Goal: Task Accomplishment & Management: Manage account settings

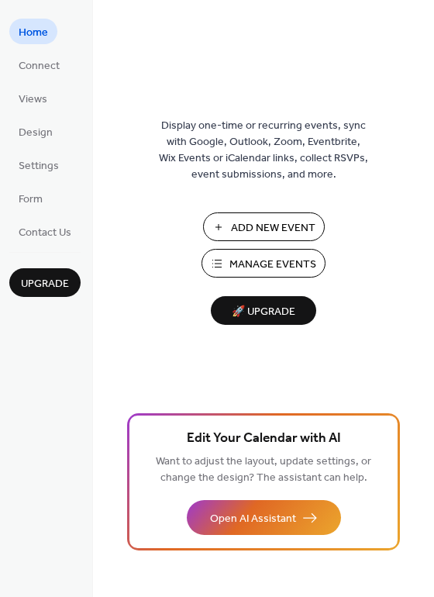
click at [274, 226] on span "Add New Event" at bounding box center [273, 228] width 85 height 16
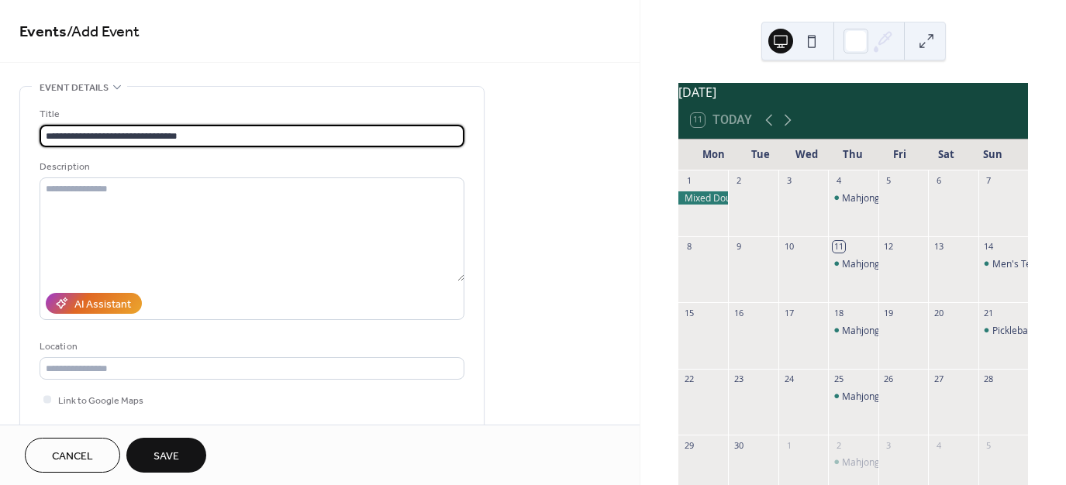
type input "**********"
click at [168, 452] on span "Save" at bounding box center [167, 457] width 26 height 16
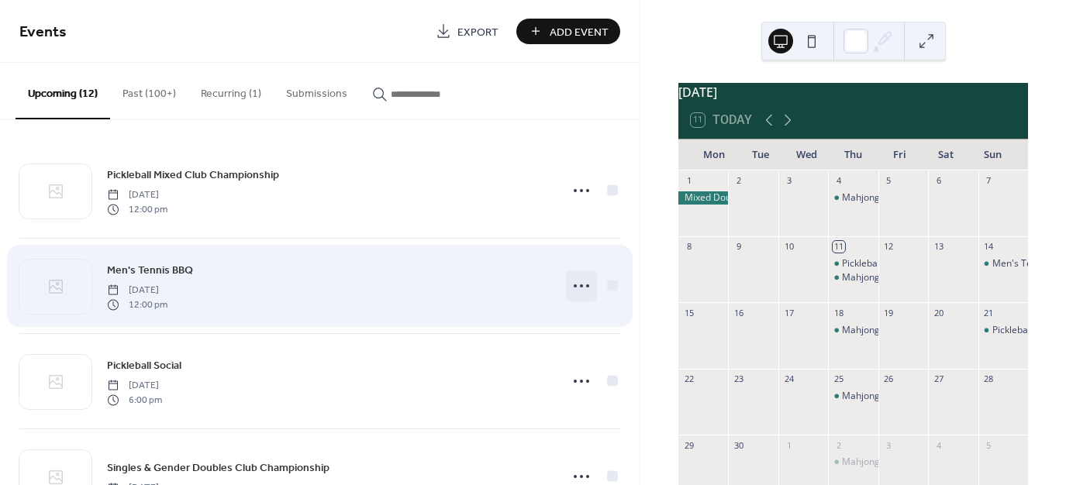
click at [575, 284] on icon at bounding box center [581, 286] width 25 height 25
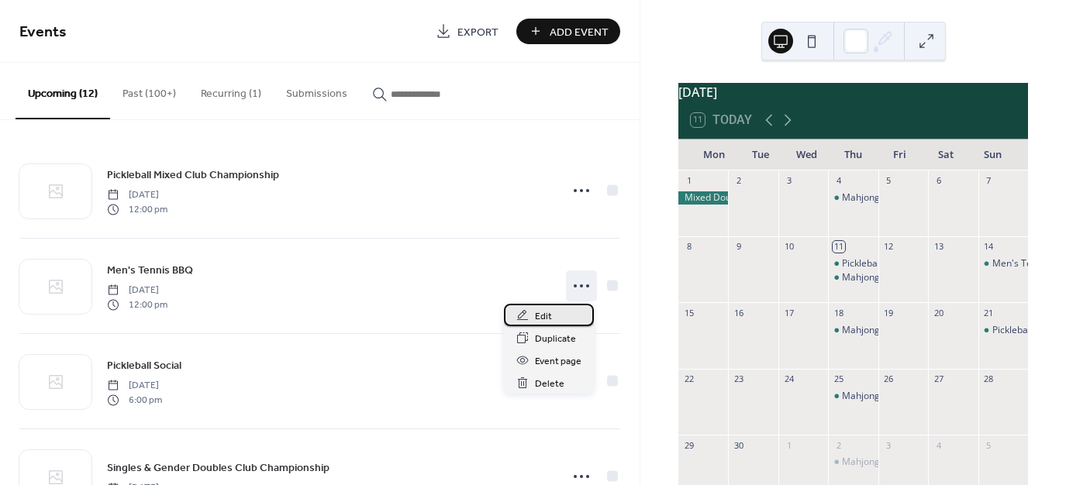
click at [543, 316] on span "Edit" at bounding box center [543, 317] width 17 height 16
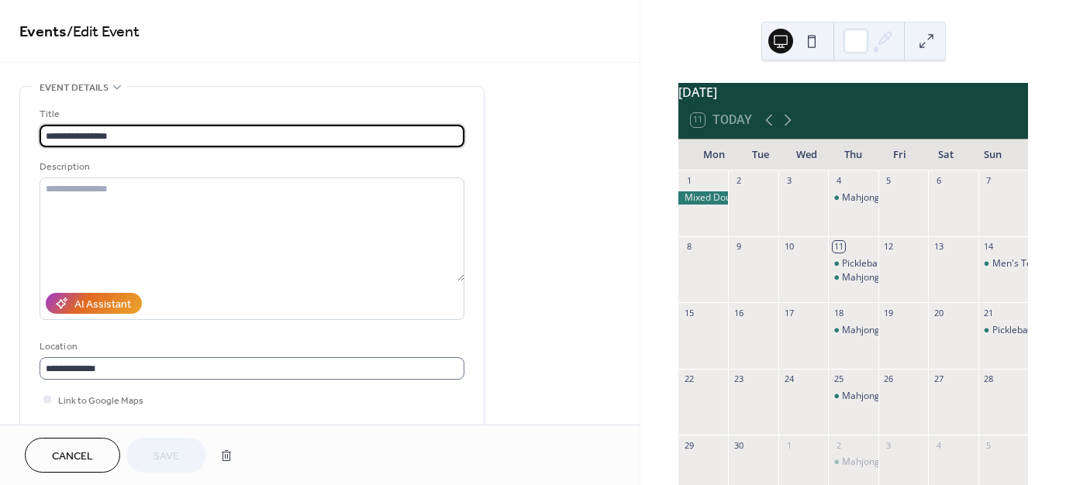
scroll to position [1, 0]
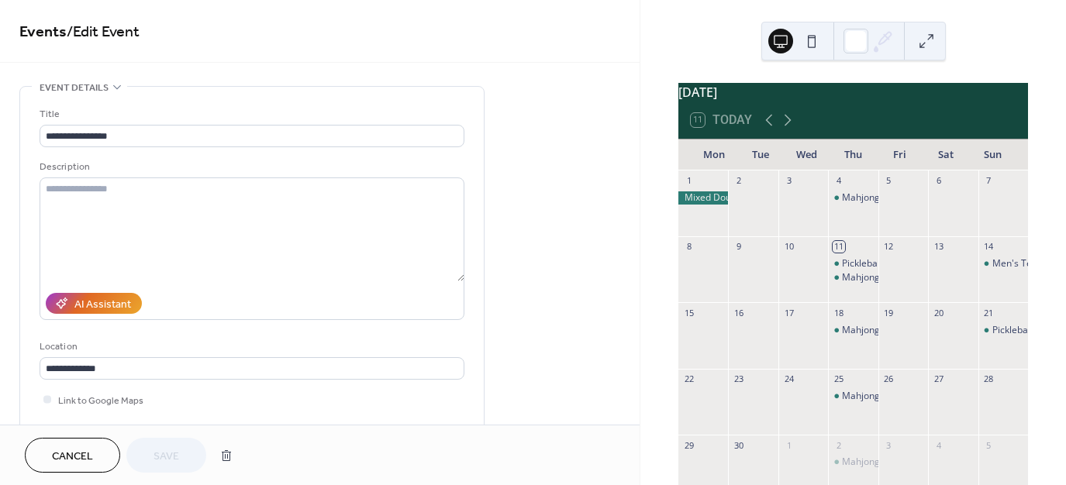
click at [941, 279] on div at bounding box center [953, 277] width 50 height 40
drag, startPoint x: 993, startPoint y: 273, endPoint x: 938, endPoint y: 275, distance: 55.1
click at [934, 275] on div "1 2 3 4 Mahjong 1:00-3:00 5 6 7 8 9 10 11 Pickleball Mixed Club Championship Ma…" at bounding box center [854, 375] width 350 height 409
click at [942, 275] on div at bounding box center [953, 277] width 50 height 40
click at [119, 85] on icon at bounding box center [117, 87] width 8 height 5
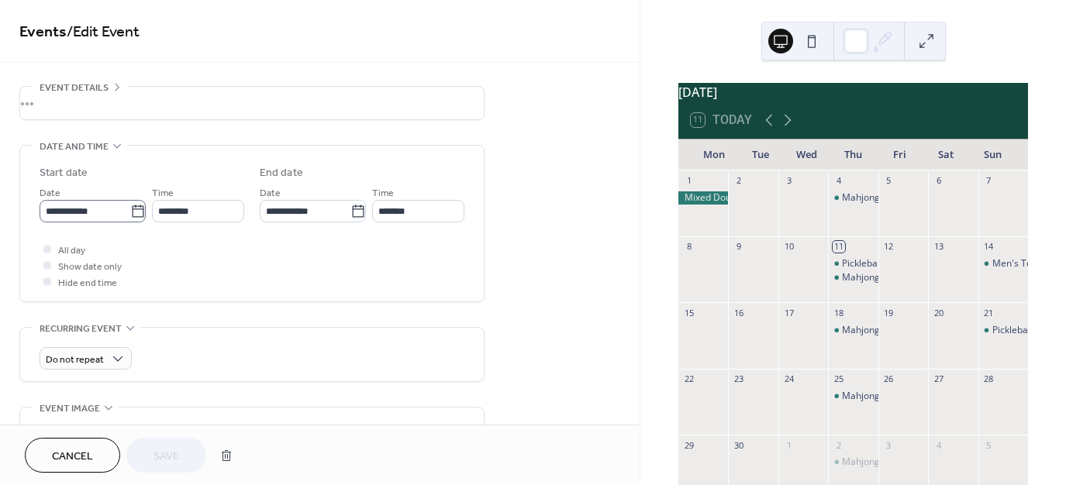
click at [138, 216] on icon at bounding box center [138, 212] width 16 height 16
click at [130, 216] on input "**********" at bounding box center [85, 211] width 91 height 22
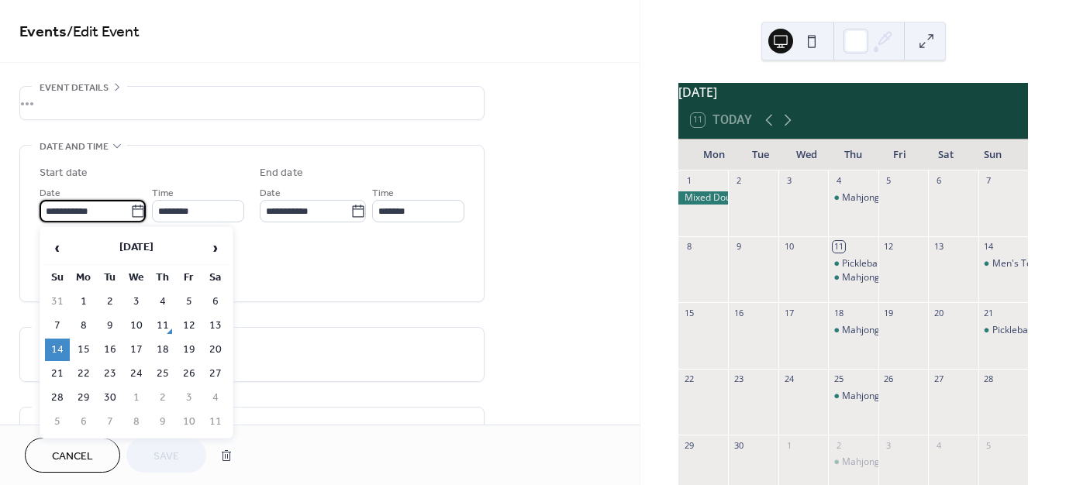
click at [214, 320] on td "13" at bounding box center [215, 326] width 25 height 22
type input "**********"
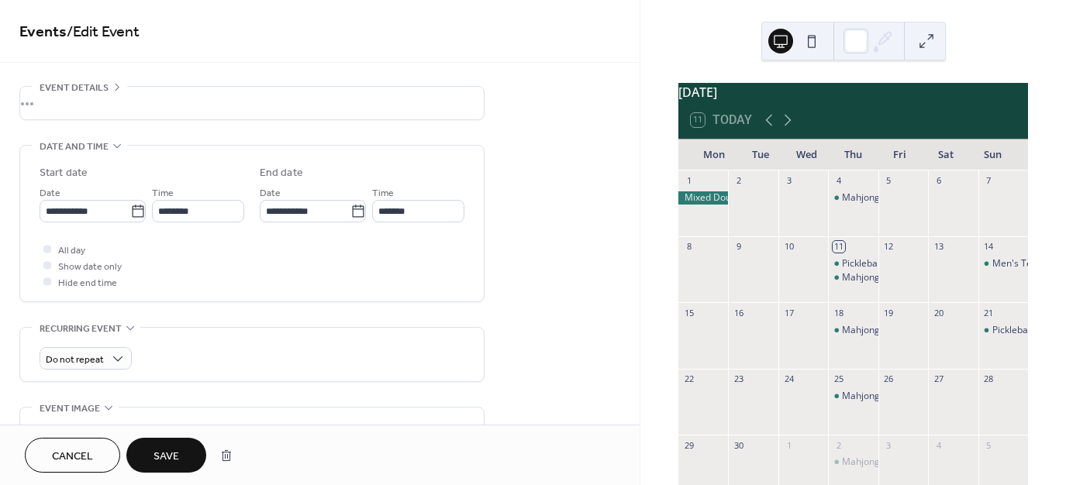
click at [176, 451] on span "Save" at bounding box center [167, 457] width 26 height 16
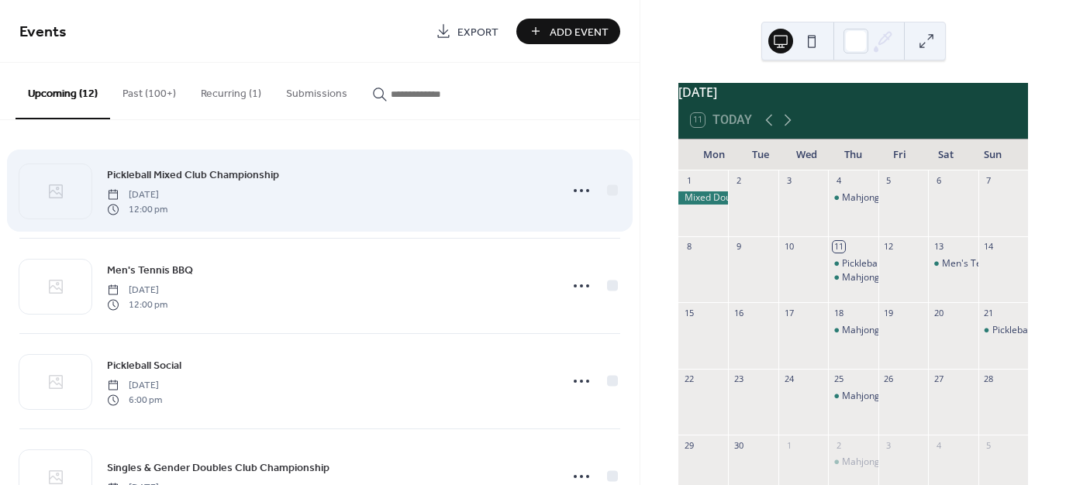
click at [385, 195] on div "Pickleball Mixed Club Championship Thursday, September 11, 2025 12:00 pm" at bounding box center [329, 191] width 444 height 50
click at [574, 188] on icon at bounding box center [581, 190] width 25 height 25
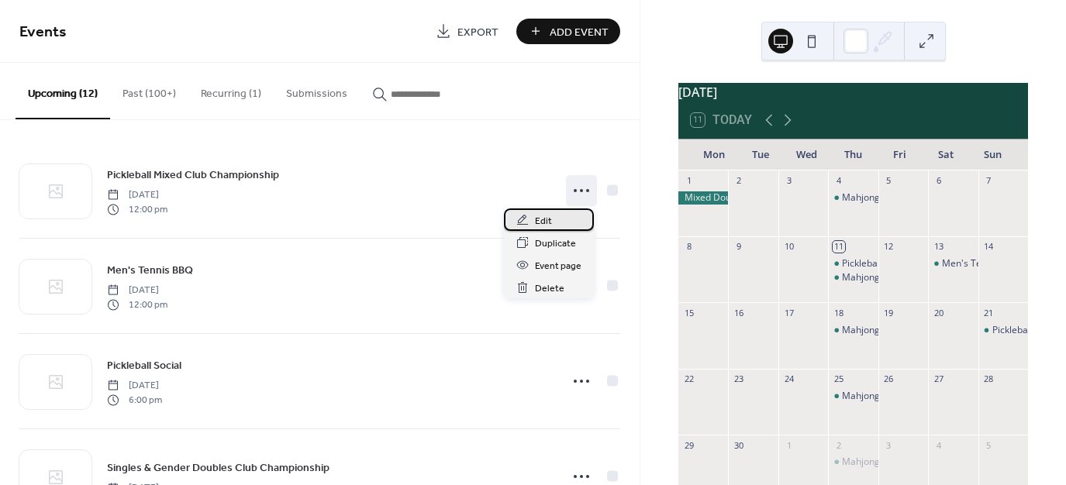
click at [551, 225] on div "Edit" at bounding box center [549, 220] width 90 height 22
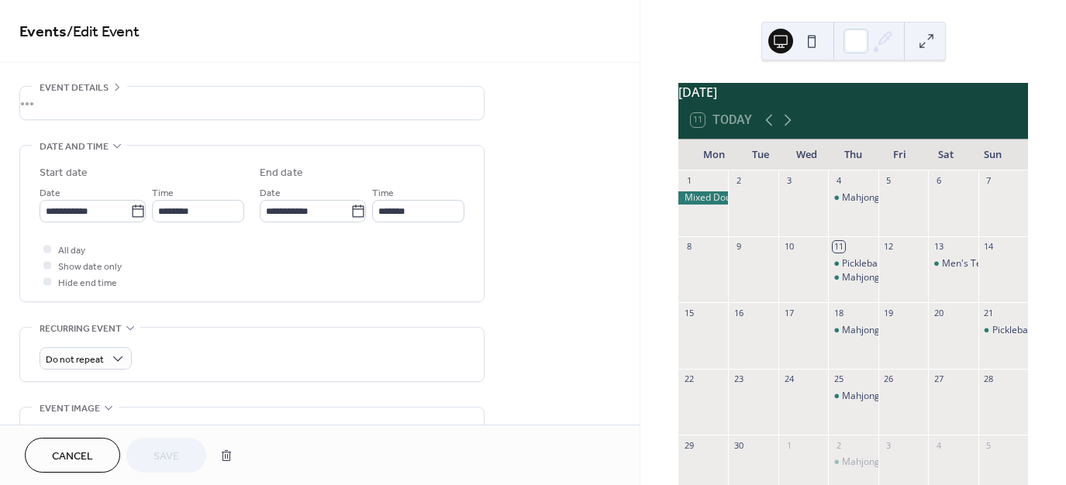
scroll to position [49, 0]
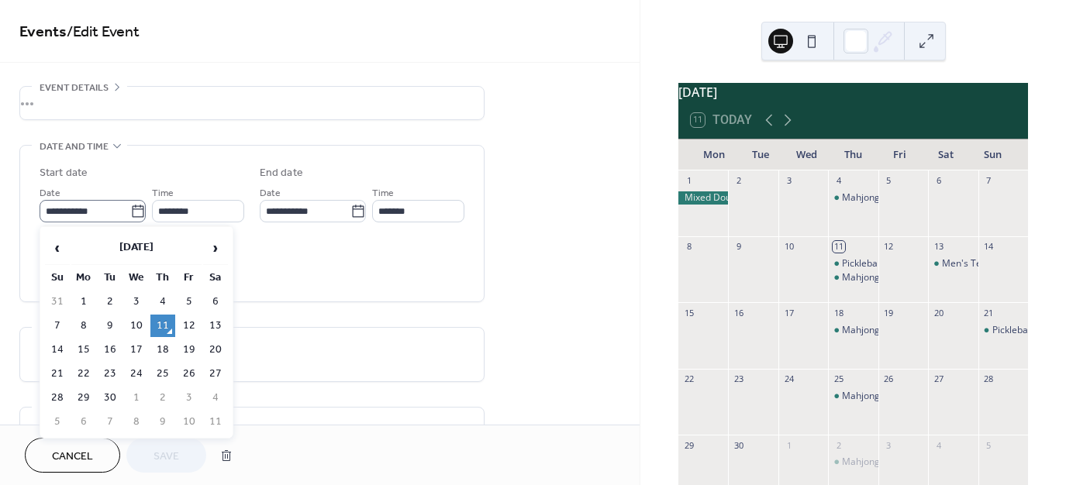
click at [133, 213] on icon at bounding box center [138, 212] width 16 height 16
click at [130, 213] on input "**********" at bounding box center [85, 211] width 91 height 22
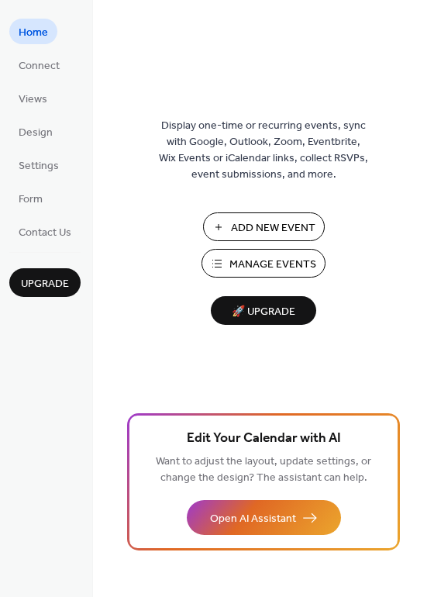
click at [264, 259] on span "Manage Events" at bounding box center [273, 265] width 87 height 16
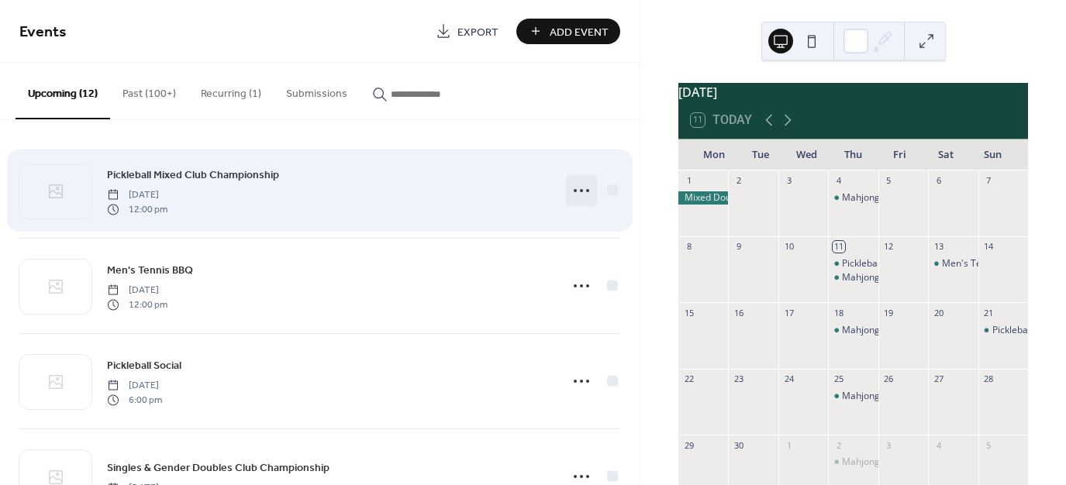
click at [575, 193] on icon at bounding box center [581, 190] width 25 height 25
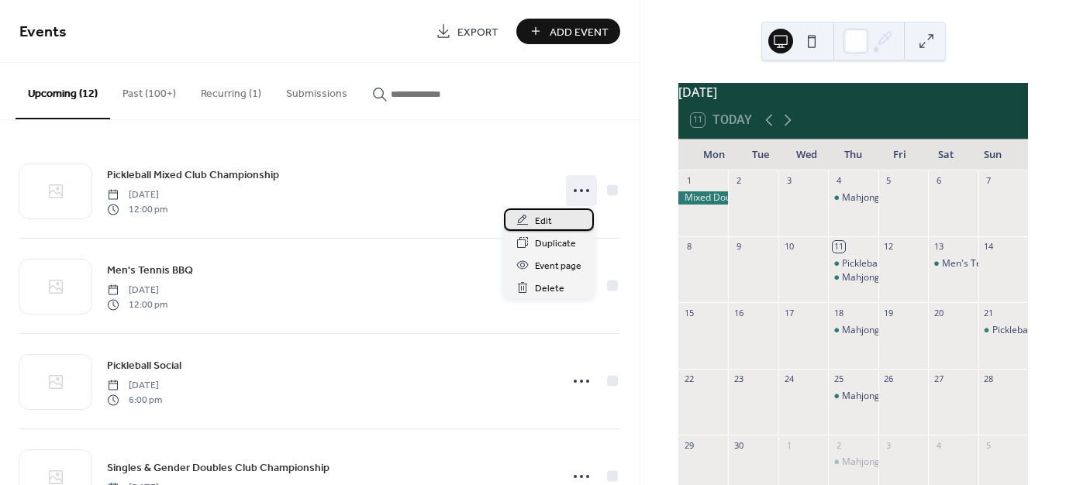
click at [552, 220] on div "Edit" at bounding box center [549, 220] width 90 height 22
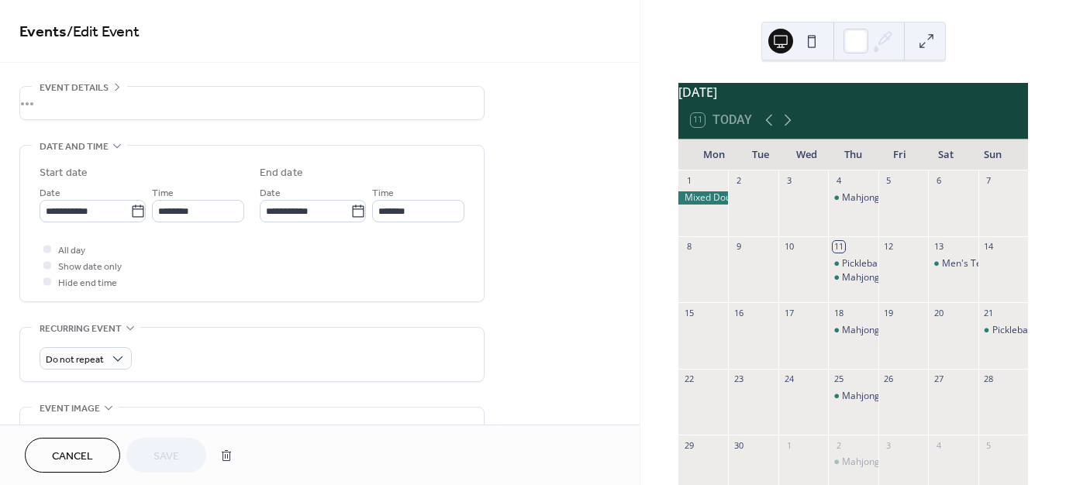
scroll to position [49, 0]
click at [136, 215] on icon at bounding box center [138, 212] width 16 height 16
click at [130, 215] on input "**********" at bounding box center [85, 211] width 91 height 22
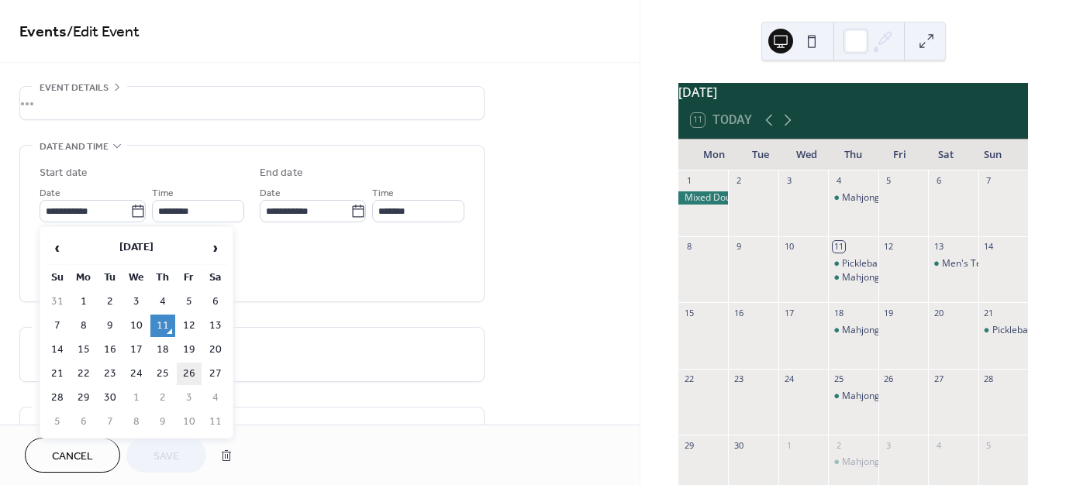
click at [191, 371] on td "26" at bounding box center [189, 374] width 25 height 22
type input "**********"
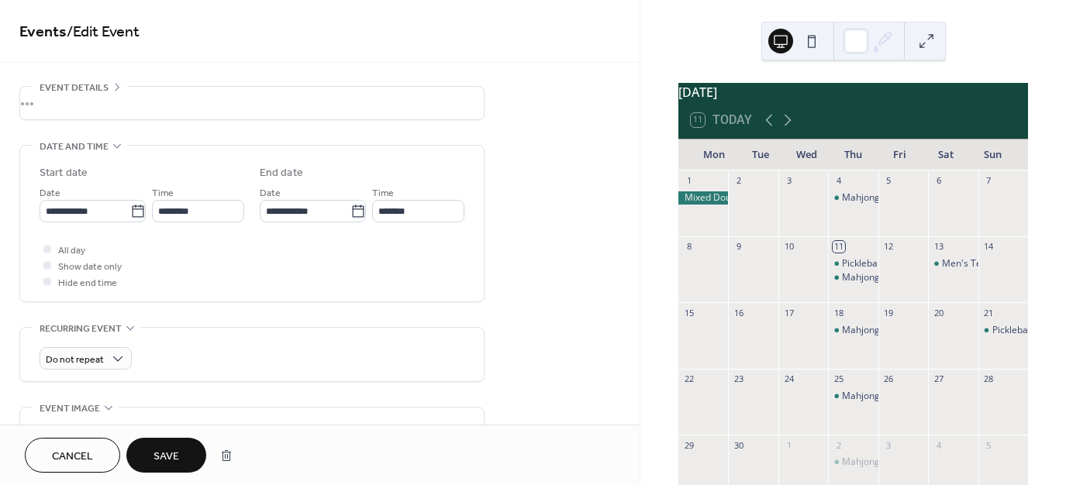
click at [170, 463] on span "Save" at bounding box center [167, 457] width 26 height 16
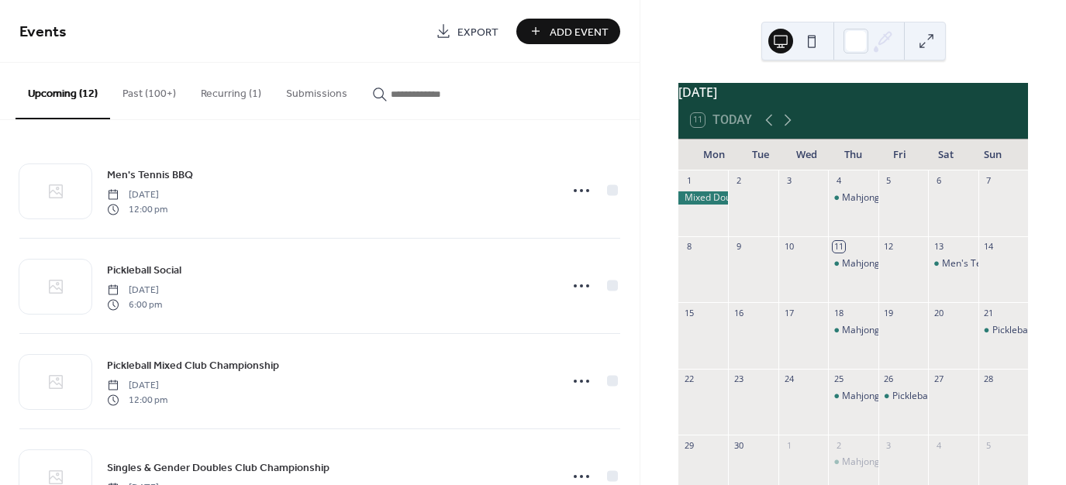
click at [582, 31] on span "Add Event" at bounding box center [579, 32] width 59 height 16
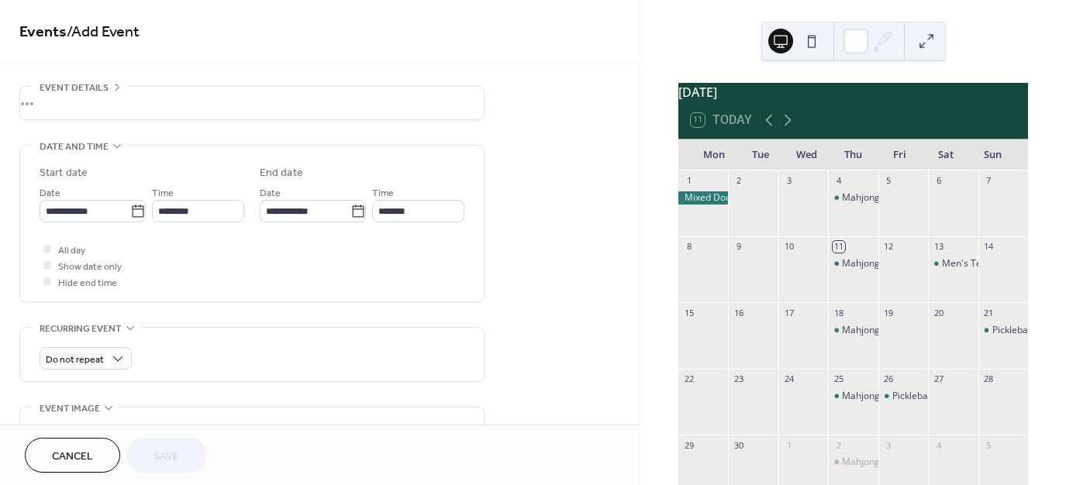
scroll to position [49, 0]
click at [67, 102] on div "•••" at bounding box center [252, 103] width 464 height 33
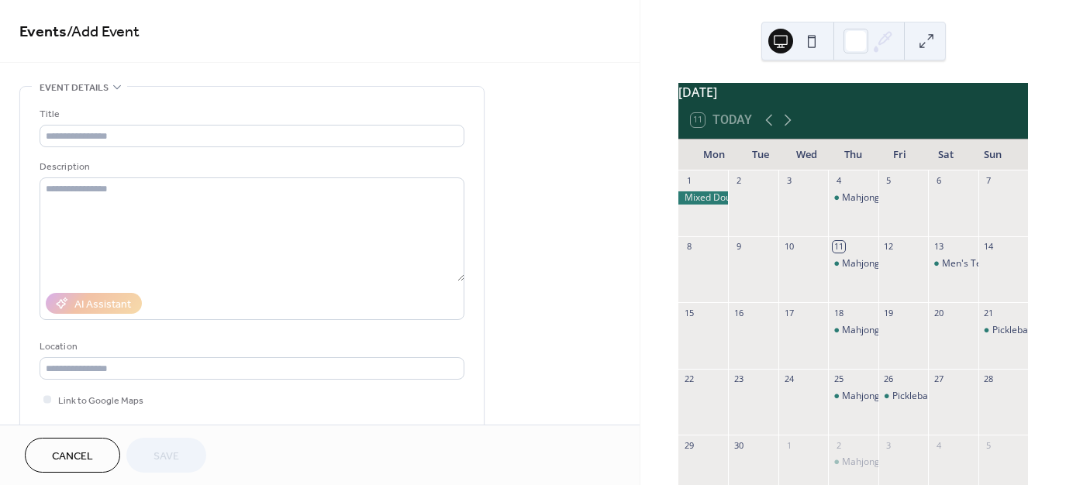
scroll to position [0, 0]
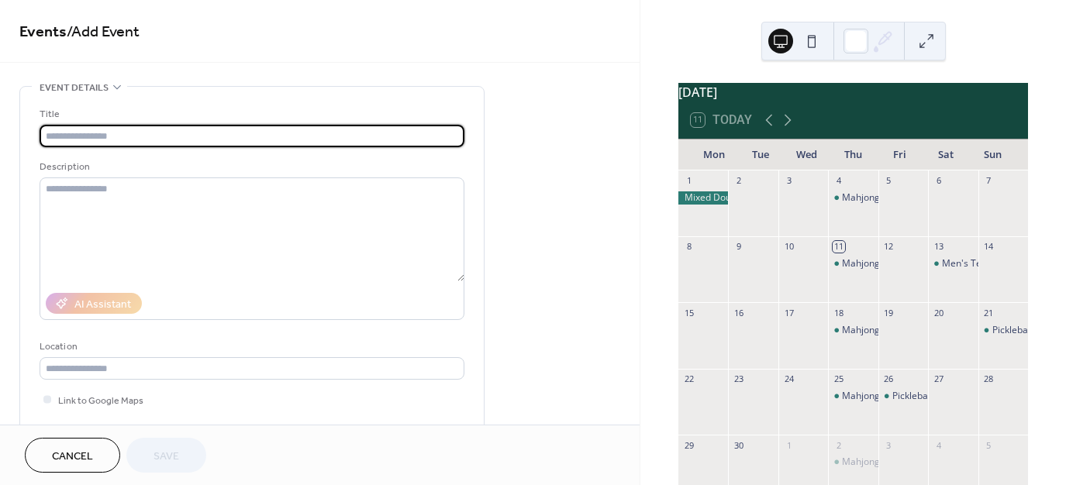
click at [67, 135] on input "text" at bounding box center [252, 136] width 425 height 22
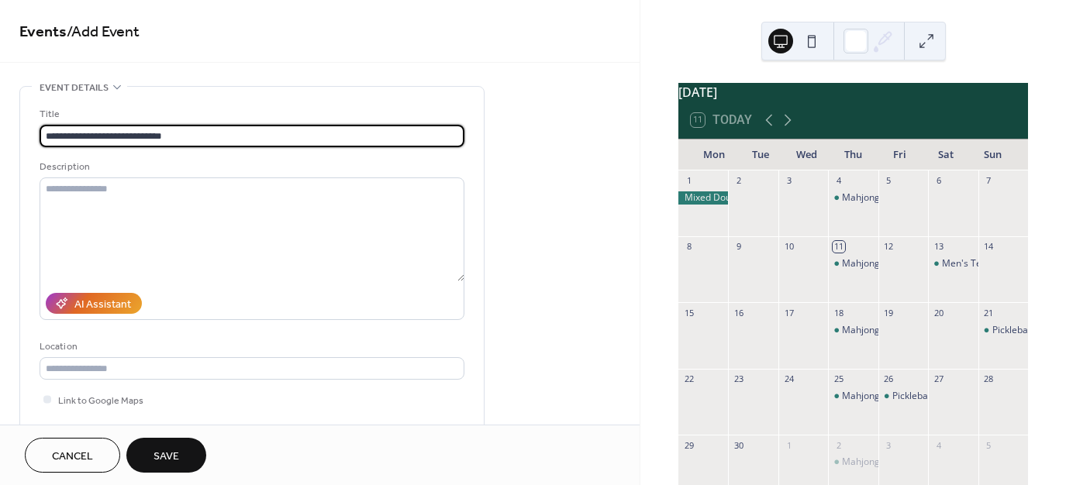
type input "**********"
click at [166, 452] on span "Save" at bounding box center [167, 457] width 26 height 16
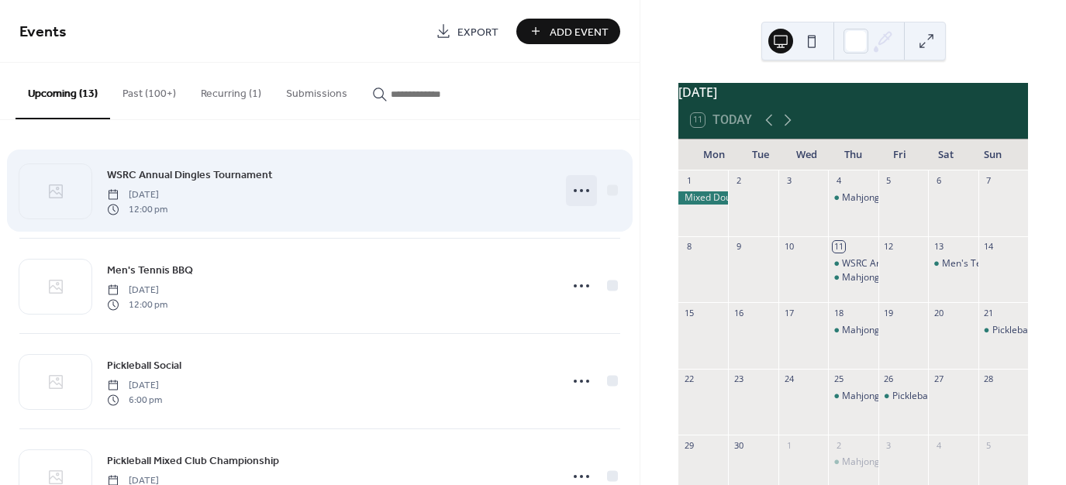
click at [575, 189] on icon at bounding box center [581, 190] width 25 height 25
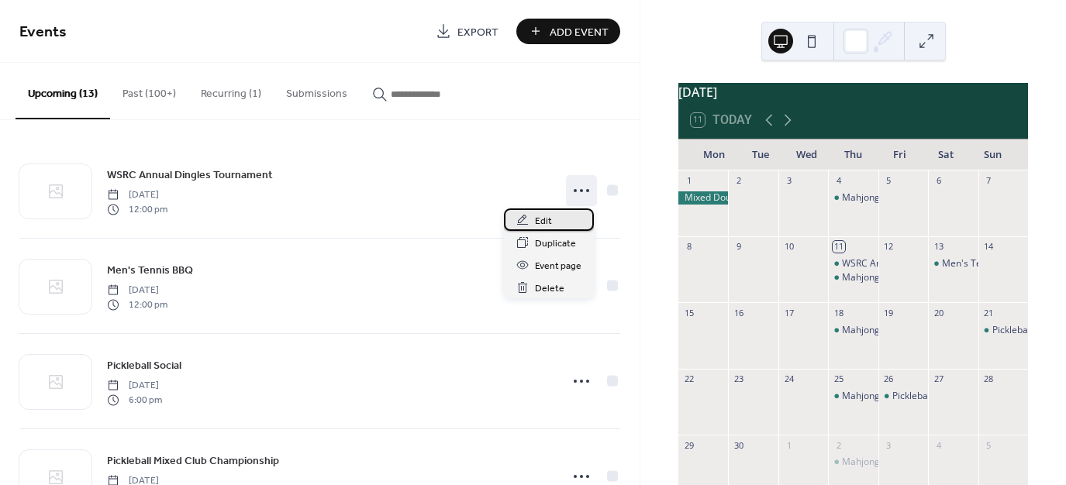
click at [537, 219] on span "Edit" at bounding box center [543, 221] width 17 height 16
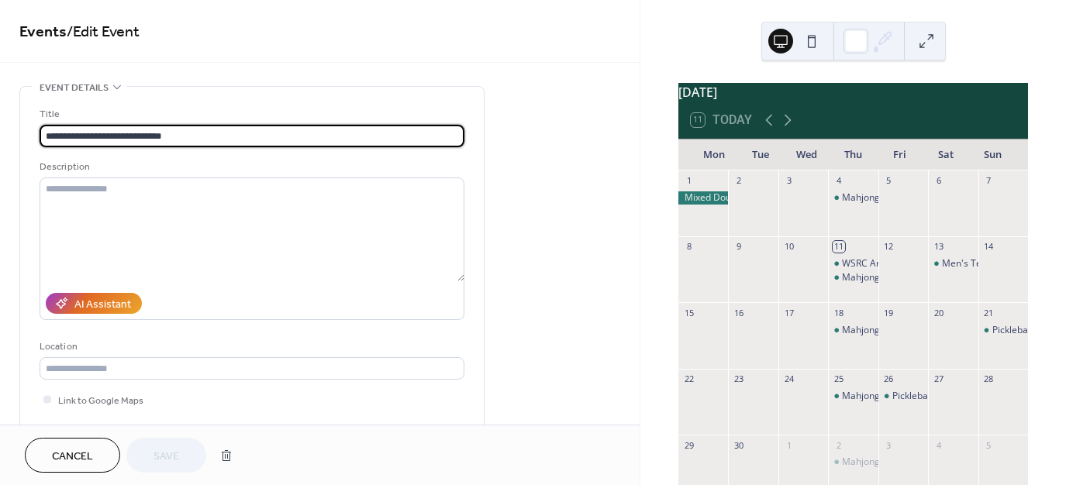
click at [116, 85] on icon at bounding box center [117, 87] width 12 height 12
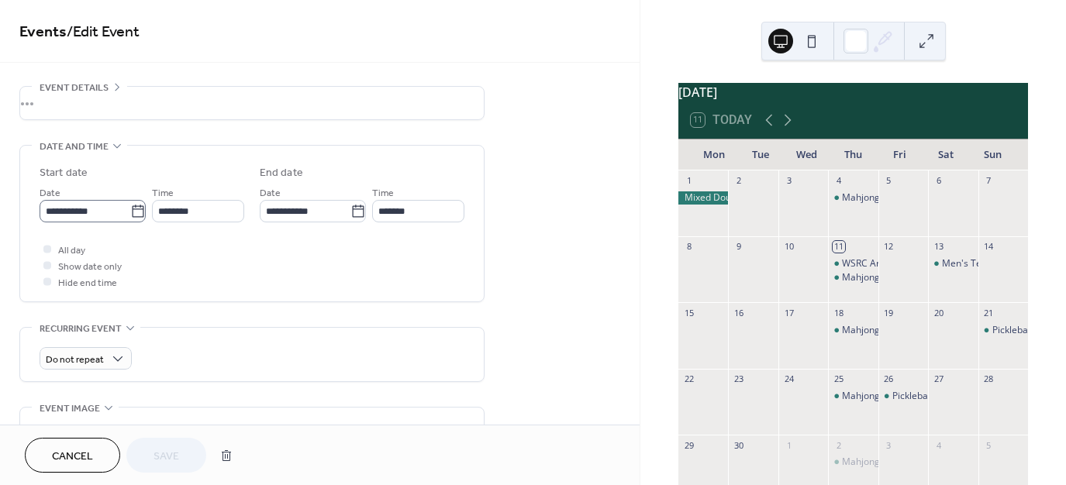
click at [138, 209] on icon at bounding box center [138, 211] width 12 height 12
click at [130, 209] on input "**********" at bounding box center [85, 211] width 91 height 22
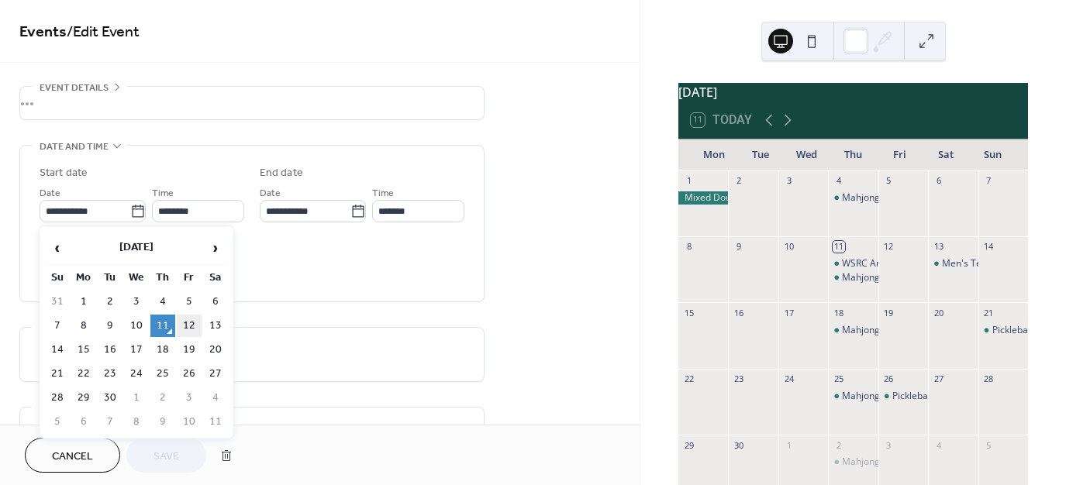
click at [196, 320] on td "12" at bounding box center [189, 326] width 25 height 22
type input "**********"
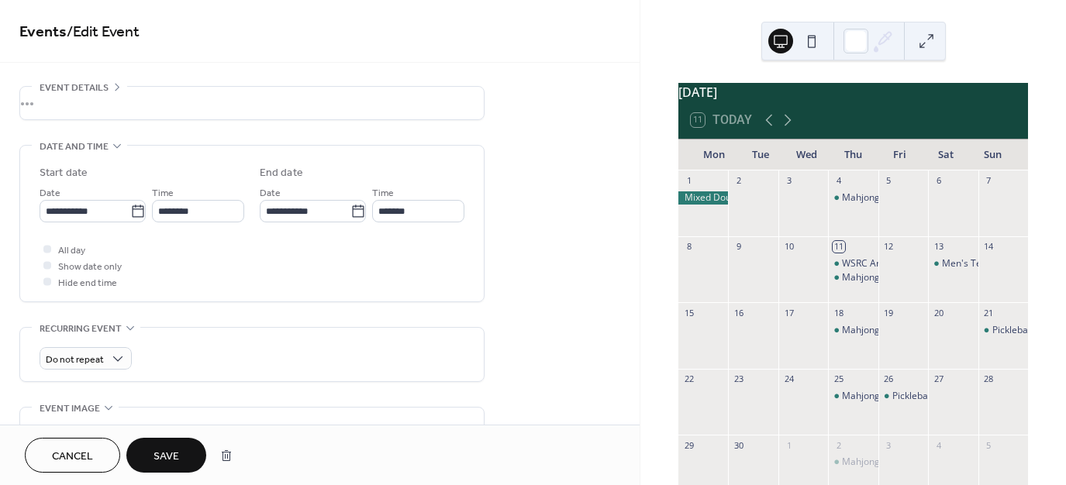
click at [163, 457] on span "Save" at bounding box center [167, 457] width 26 height 16
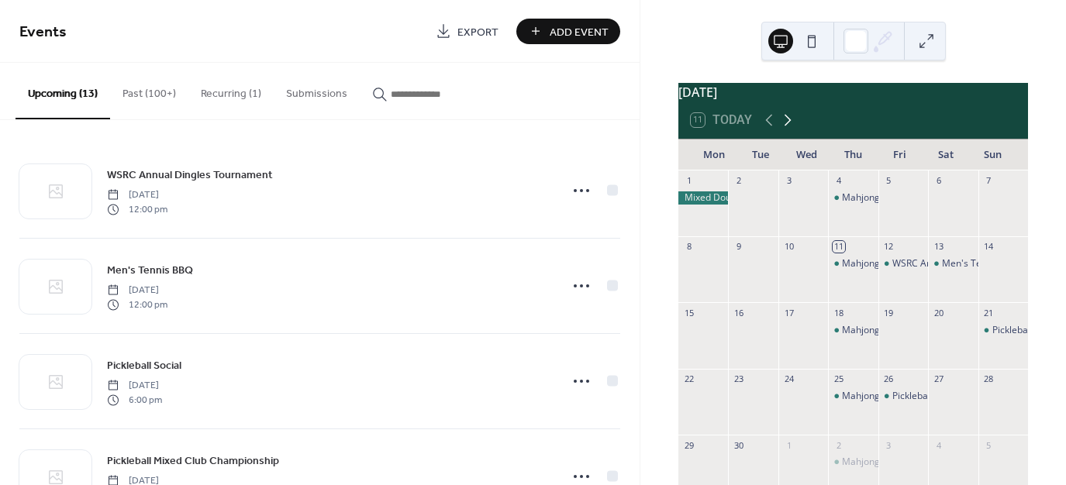
click at [786, 126] on icon at bounding box center [788, 120] width 19 height 19
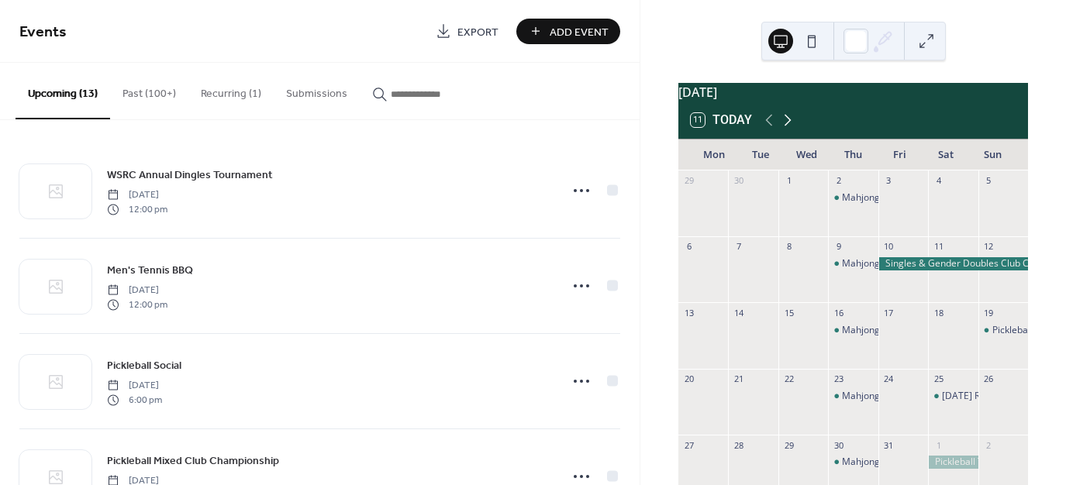
click at [786, 126] on icon at bounding box center [788, 121] width 7 height 12
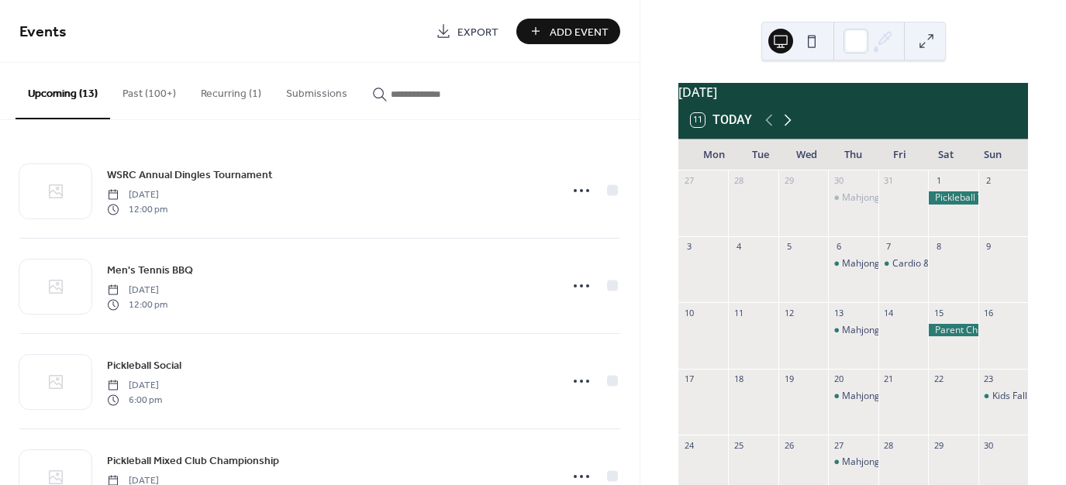
click at [786, 126] on icon at bounding box center [788, 121] width 7 height 12
